Goal: Task Accomplishment & Management: Complete application form

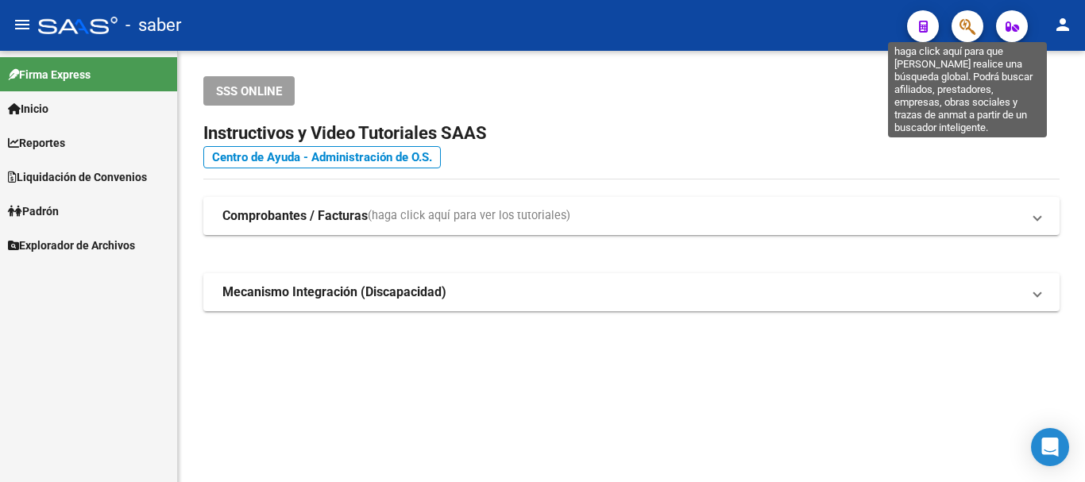
click at [967, 26] on icon "button" at bounding box center [968, 26] width 16 height 18
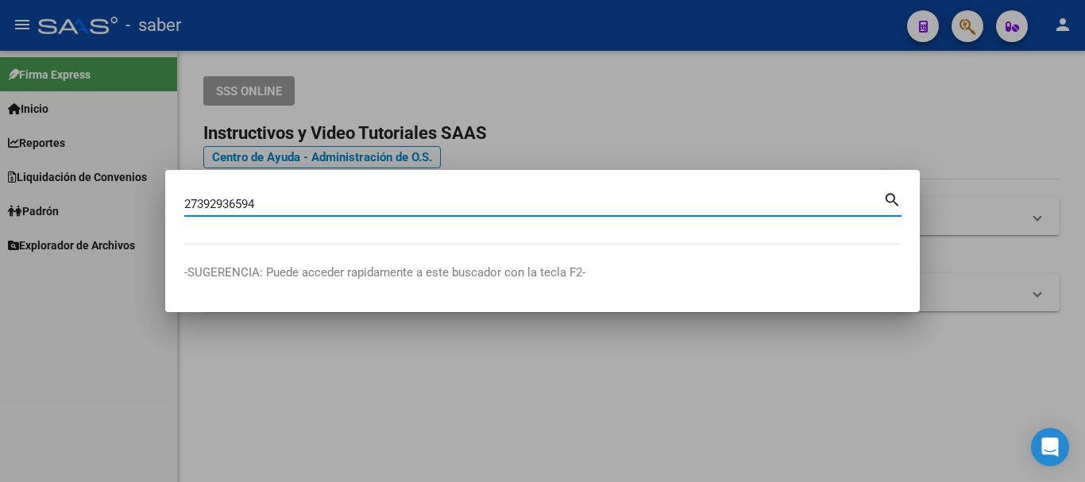
type input "27392936594"
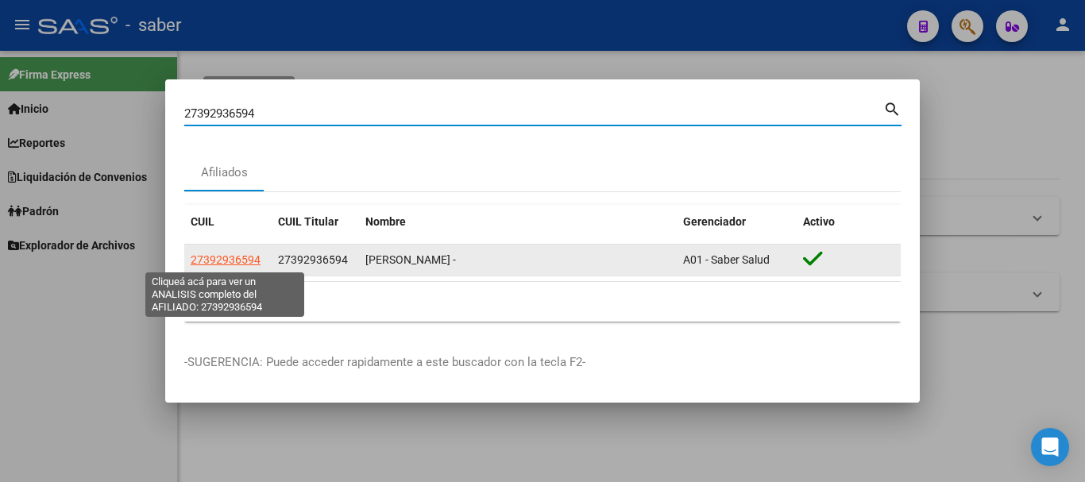
click at [245, 262] on span "27392936594" at bounding box center [226, 259] width 70 height 13
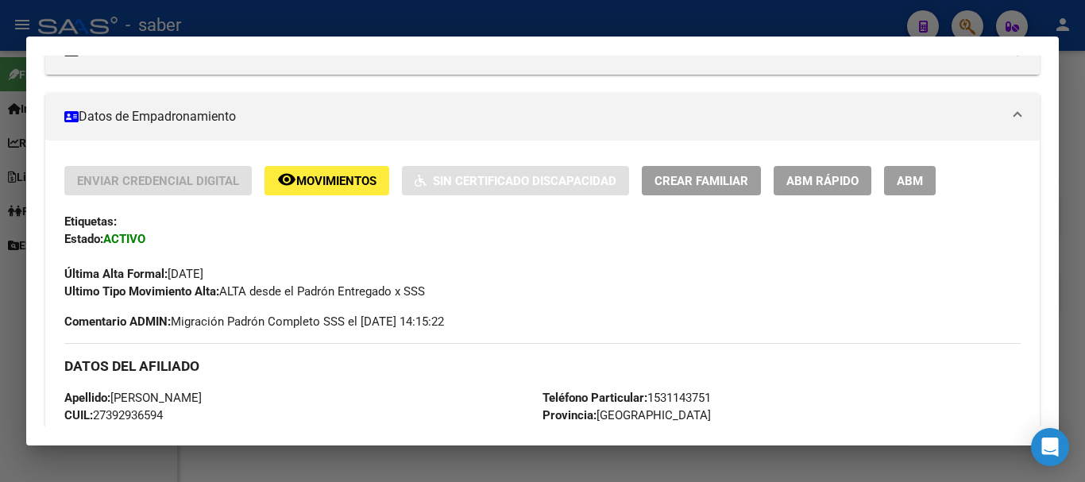
scroll to position [238, 0]
click at [717, 172] on button "Crear Familiar" at bounding box center [701, 181] width 119 height 29
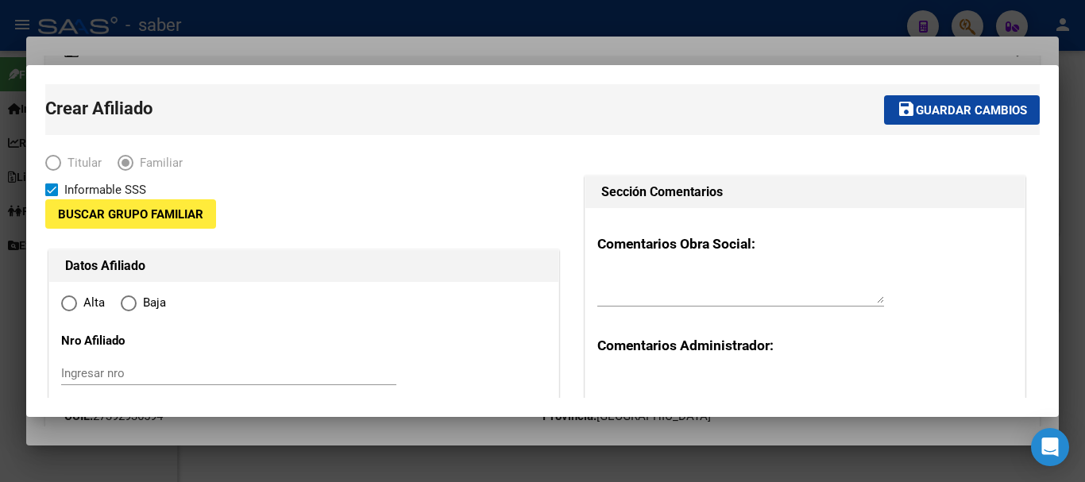
type input "30-71462209-5"
type input "[PERSON_NAME]"
type input "1888"
type input "[GEOGRAPHIC_DATA]"
type input "3640"
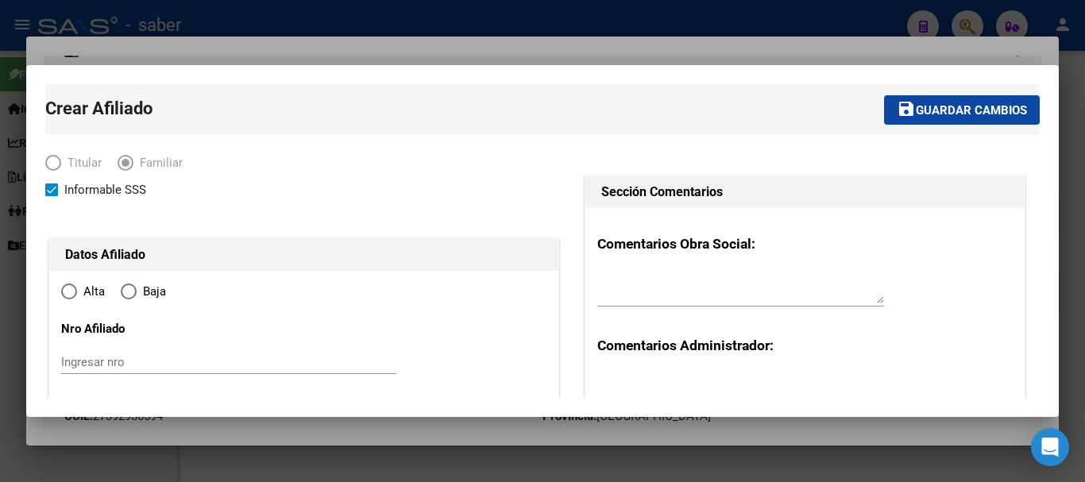
radio input "true"
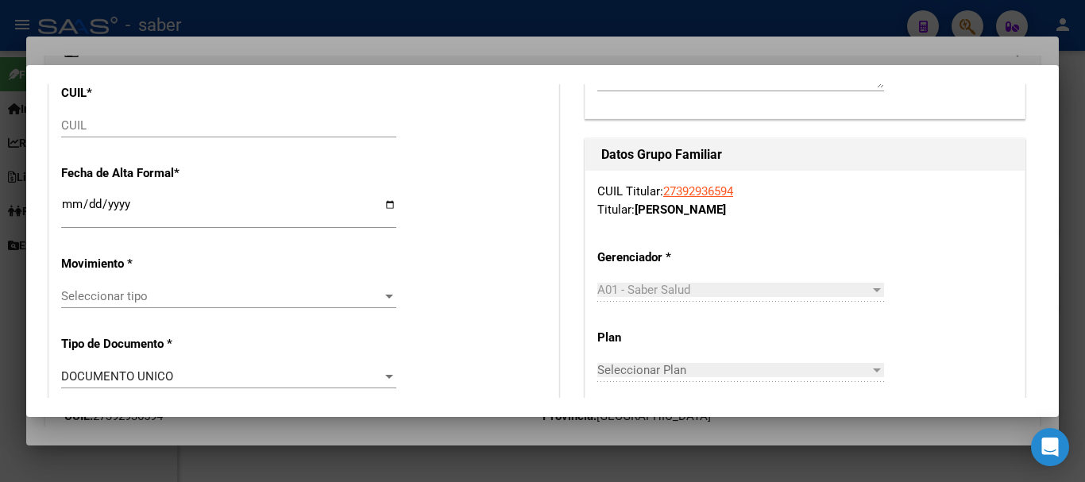
type input "30-71462209-5"
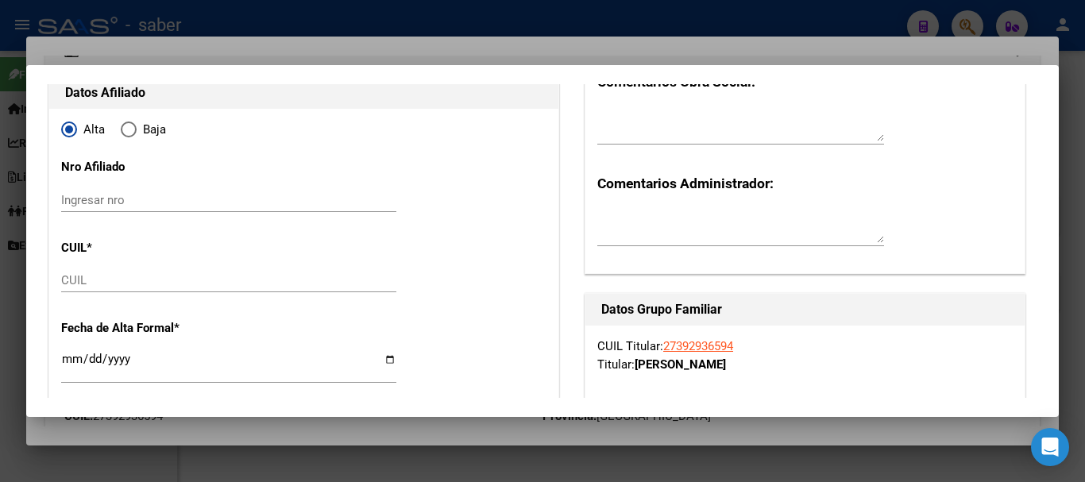
scroll to position [159, 0]
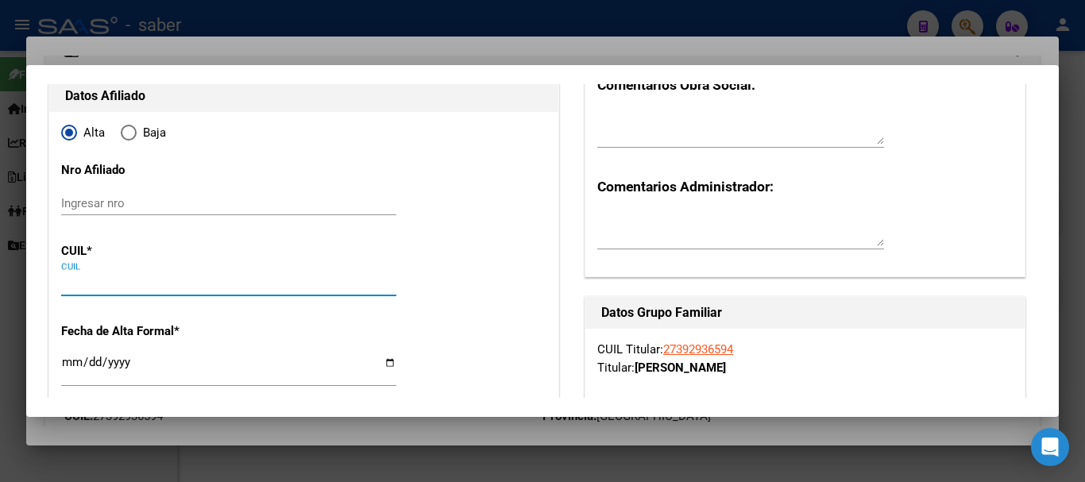
click at [95, 287] on input "CUIL" at bounding box center [228, 283] width 335 height 14
type input "27-56397349-3"
type input "56397349"
type input "[PERSON_NAME]"
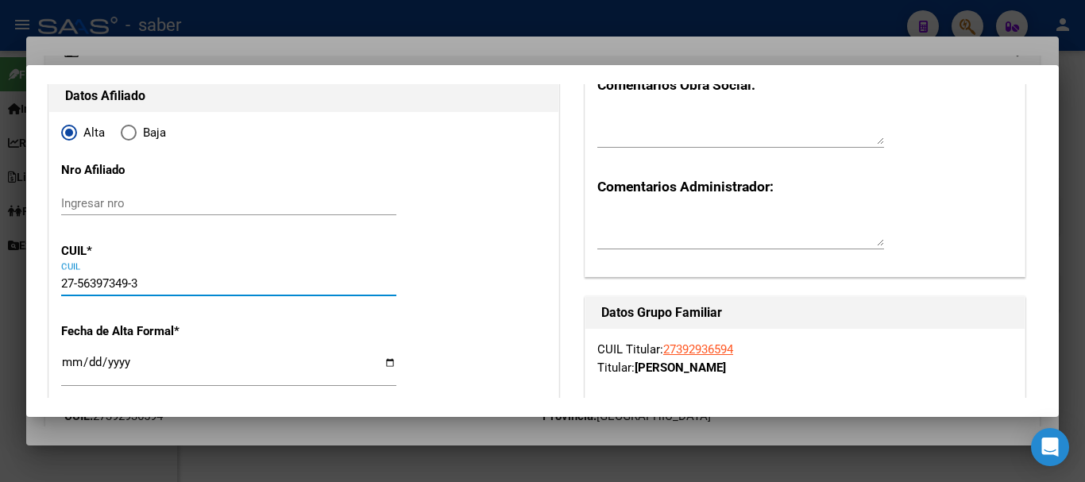
type input "[DATE]"
type input "[PERSON_NAME]"
type input "525"
type input "1976"
type input "00"
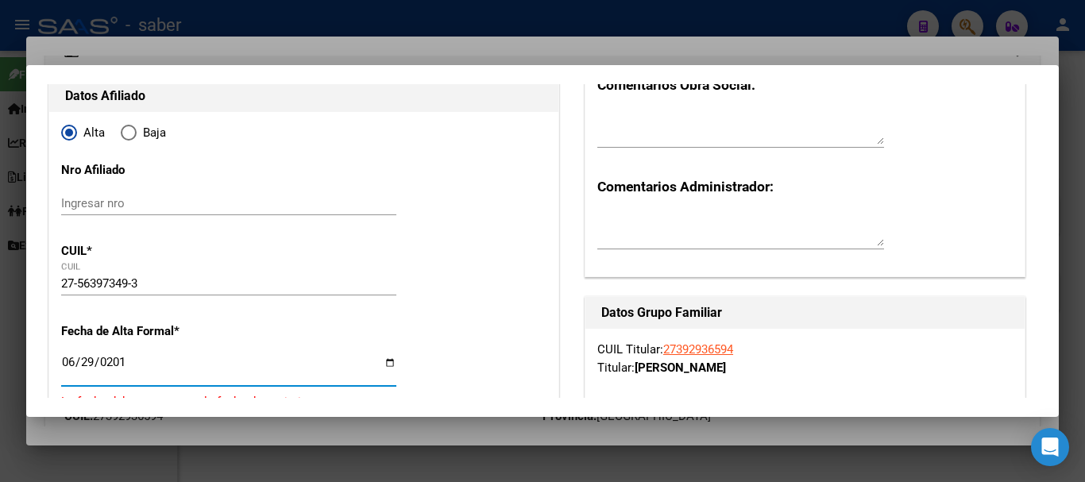
type input "[DATE]"
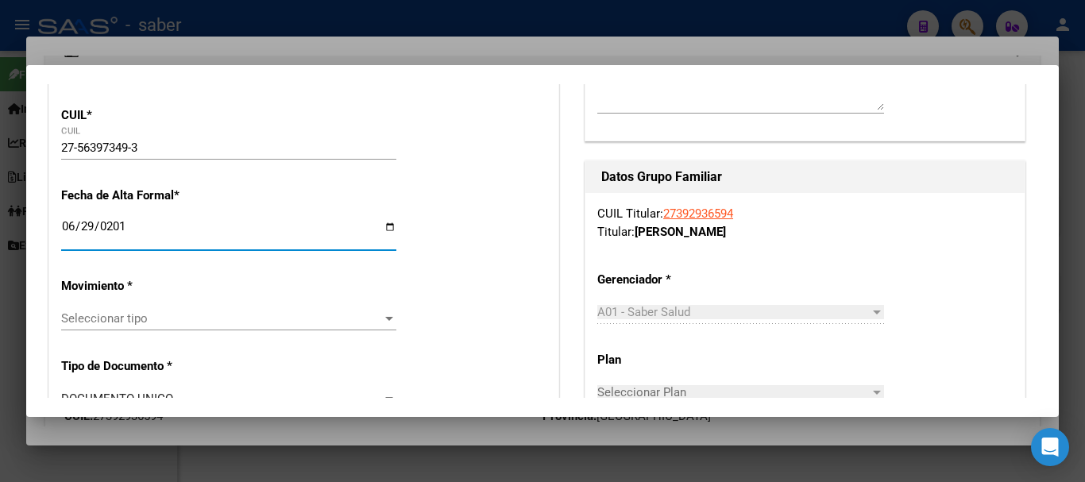
scroll to position [318, 0]
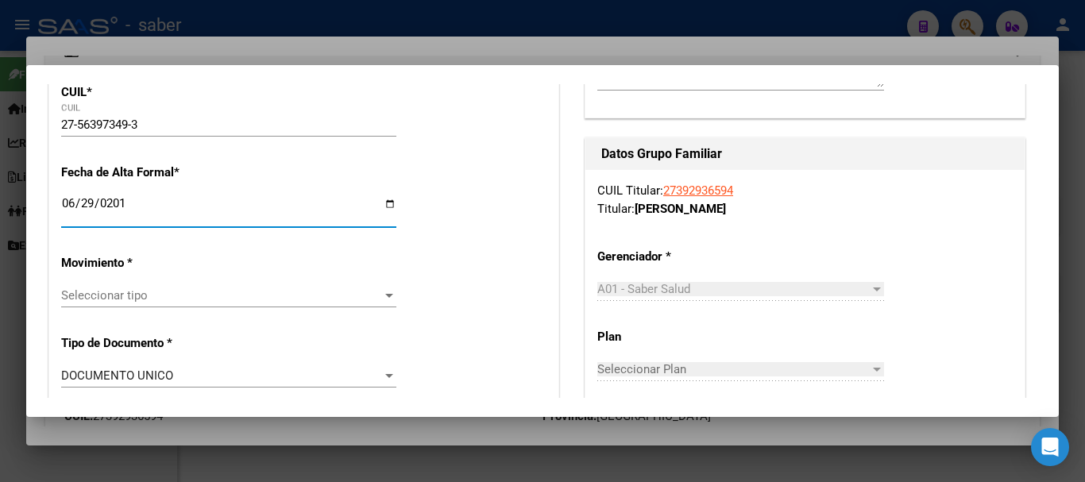
click at [119, 307] on div "Seleccionar tipo Seleccionar tipo" at bounding box center [228, 303] width 335 height 39
click at [116, 303] on div "Seleccionar tipo Seleccionar tipo" at bounding box center [228, 296] width 335 height 24
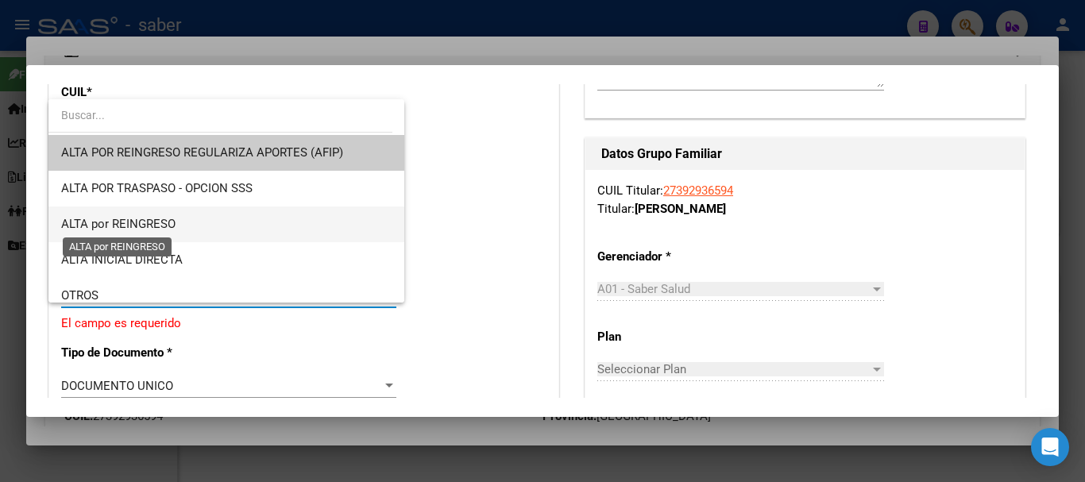
click at [125, 226] on span "ALTA por REINGRESO" at bounding box center [118, 224] width 114 height 14
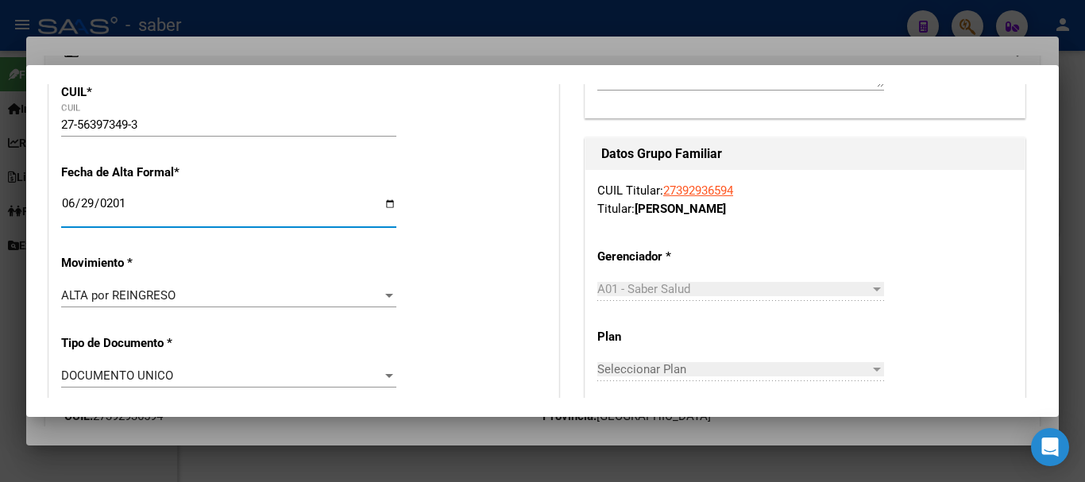
drag, startPoint x: 67, startPoint y: 202, endPoint x: 443, endPoint y: 227, distance: 377.4
click at [69, 202] on input "[DATE]" at bounding box center [228, 209] width 335 height 25
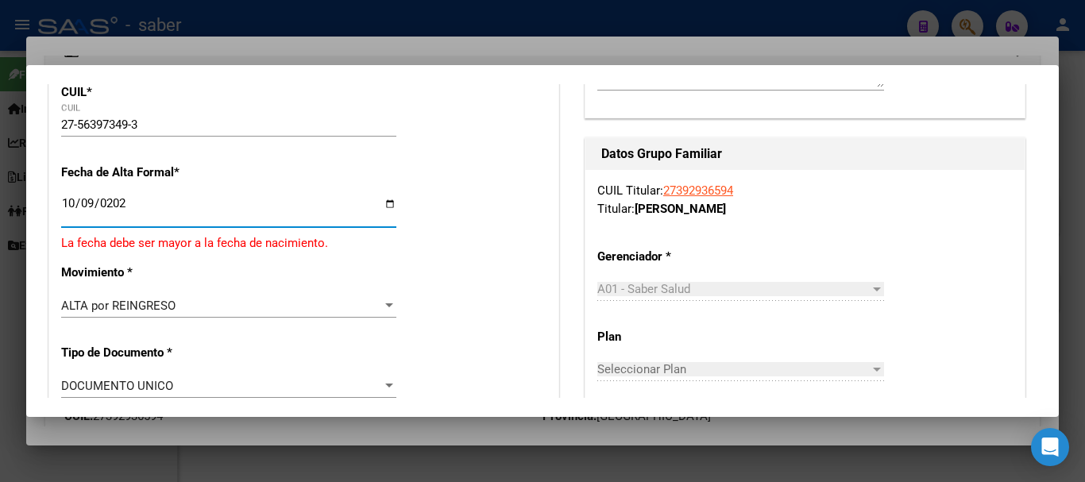
type input "[DATE]"
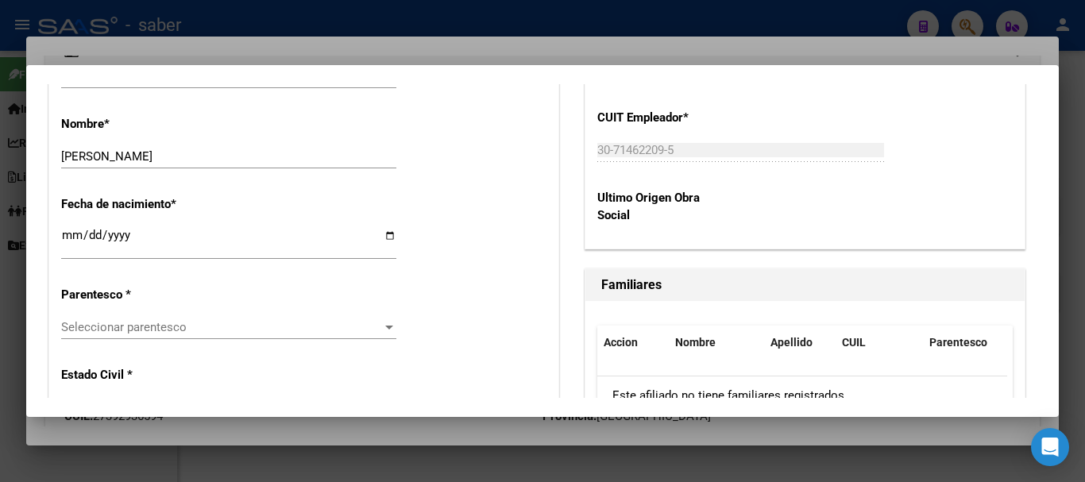
scroll to position [874, 0]
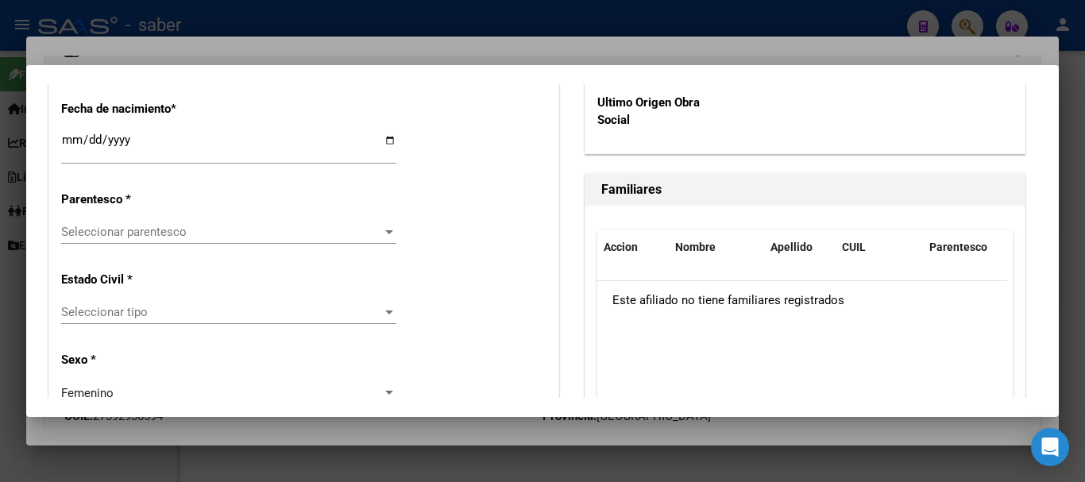
click at [140, 236] on span "Seleccionar parentesco" at bounding box center [221, 232] width 321 height 14
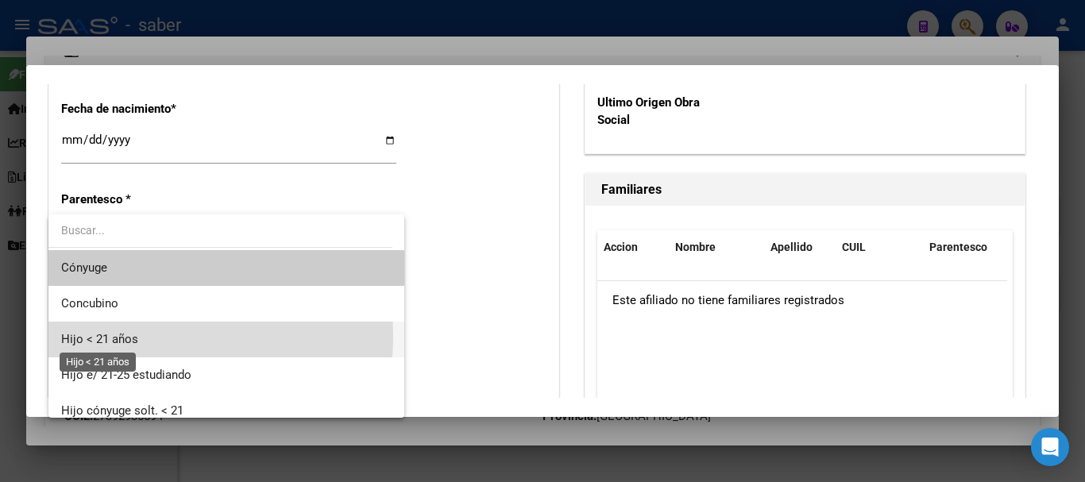
click at [108, 336] on span "Hijo < 21 años" at bounding box center [99, 339] width 77 height 14
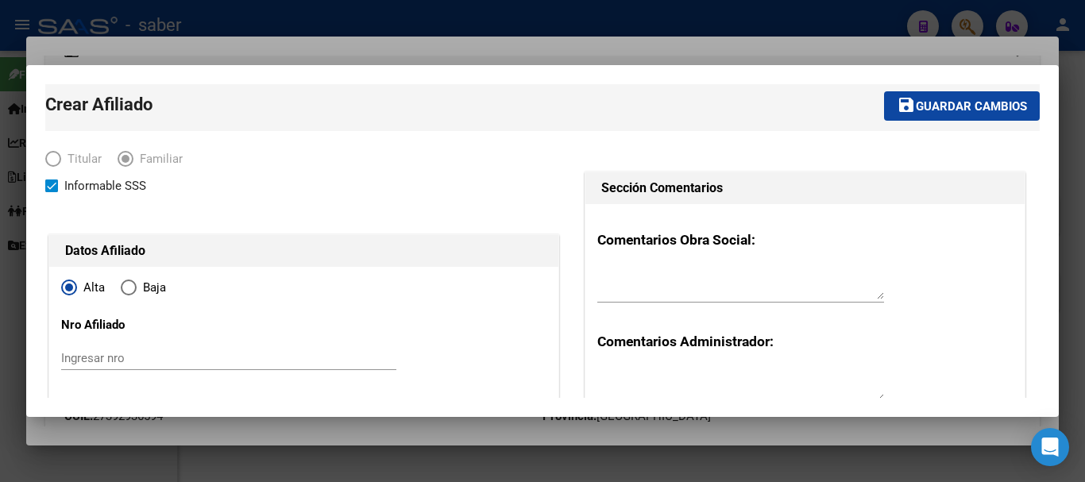
scroll to position [0, 0]
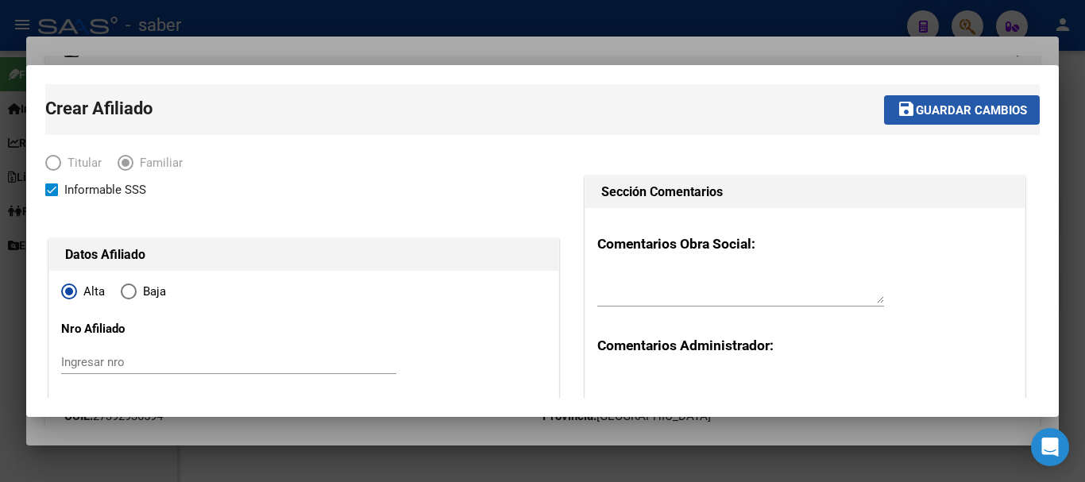
click at [937, 105] on span "Guardar cambios" at bounding box center [971, 110] width 111 height 14
